Goal: Information Seeking & Learning: Learn about a topic

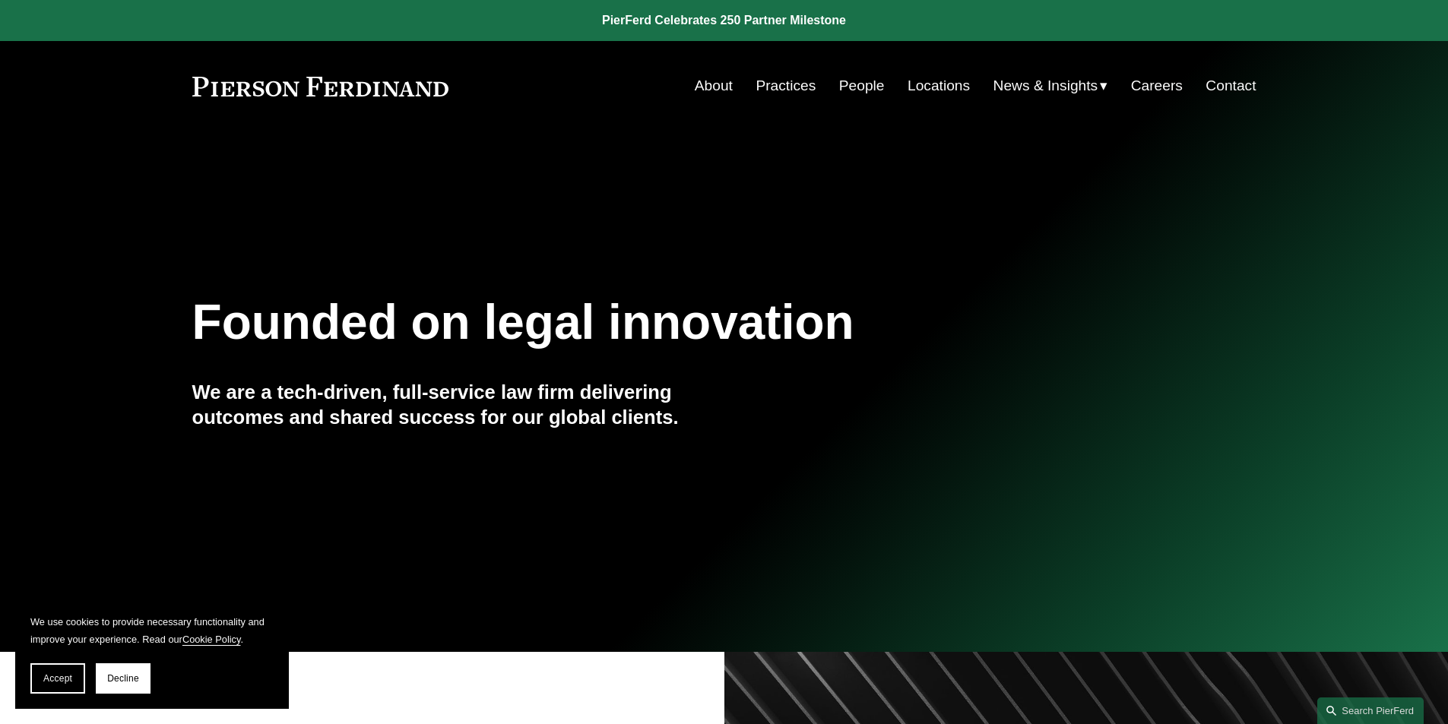
click at [701, 90] on link "About" at bounding box center [714, 85] width 38 height 29
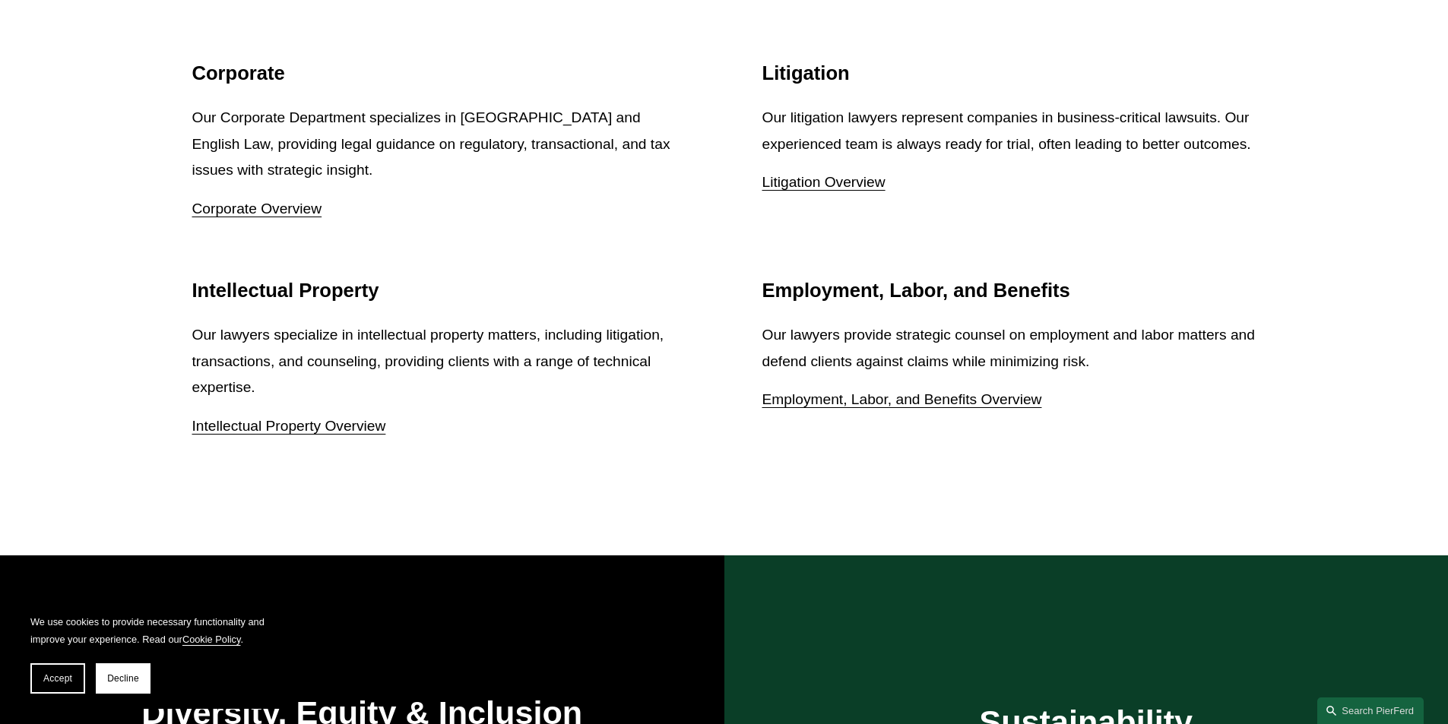
scroll to position [2016, 0]
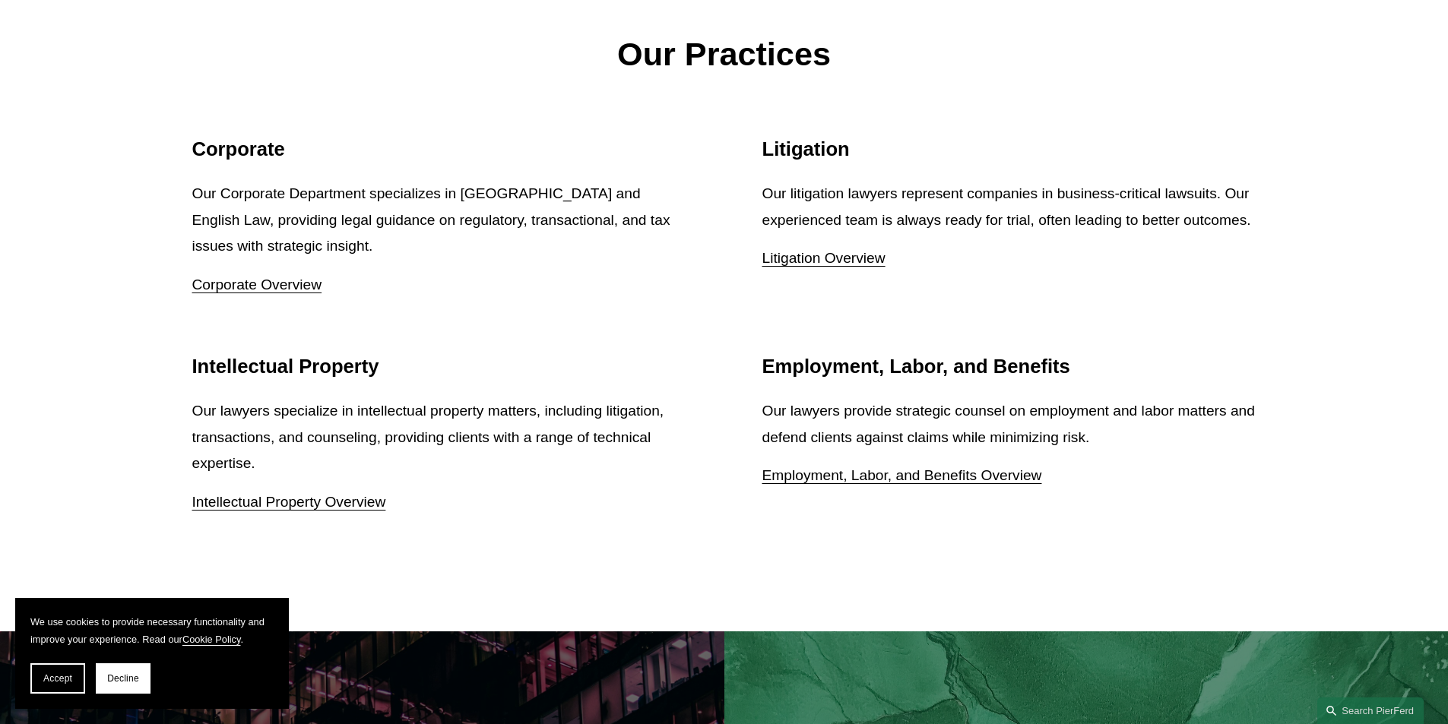
click at [990, 483] on link "Employment, Labor, and Benefits Overview" at bounding box center [902, 475] width 280 height 16
